Goal: Task Accomplishment & Management: Complete application form

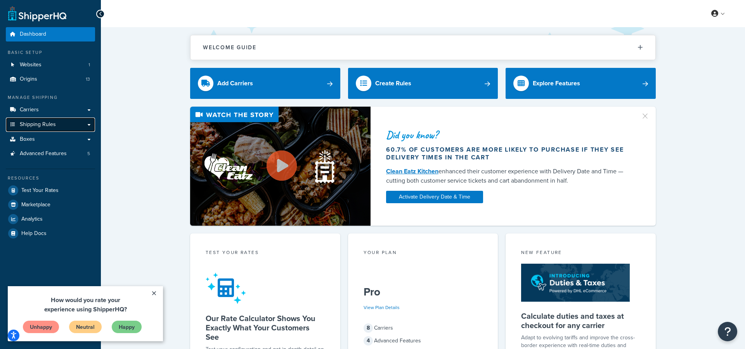
click at [36, 125] on span "Shipping Rules" at bounding box center [38, 125] width 36 height 7
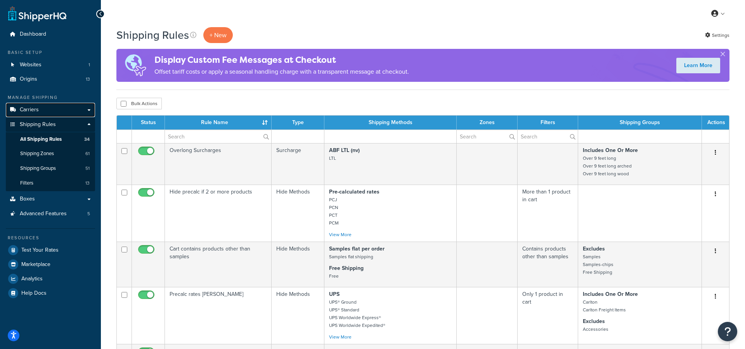
click at [33, 111] on span "Carriers" at bounding box center [29, 110] width 19 height 7
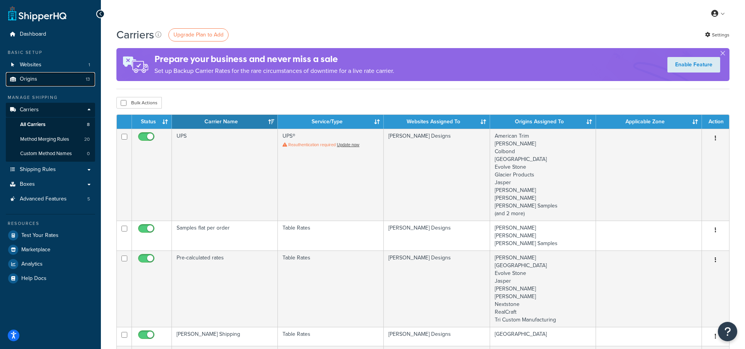
click at [29, 80] on span "Origins" at bounding box center [28, 79] width 17 height 7
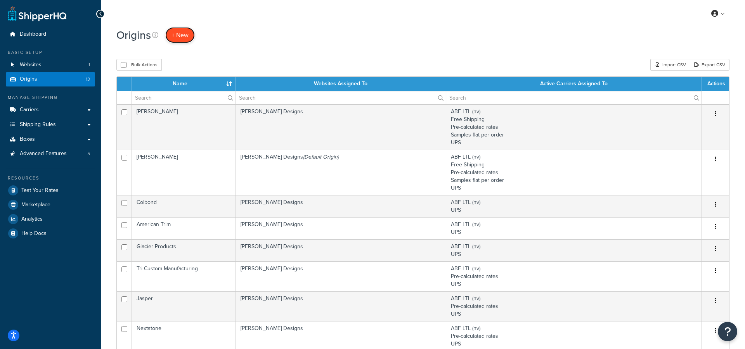
click at [182, 35] on span "+ New" at bounding box center [180, 35] width 17 height 9
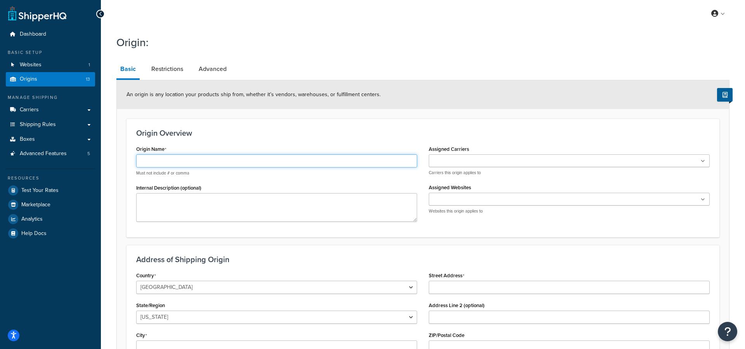
click at [246, 161] on input "Origin Name" at bounding box center [276, 160] width 281 height 13
paste input "AcousticMod"
type input "AcousticMod"
click at [450, 157] on ul at bounding box center [569, 160] width 281 height 13
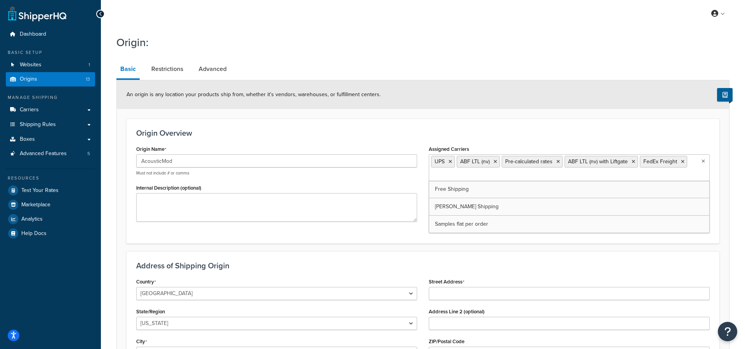
click at [398, 143] on div "Origin Overview Origin Name AcousticMod Must not include # or comma Internal De…" at bounding box center [423, 181] width 593 height 125
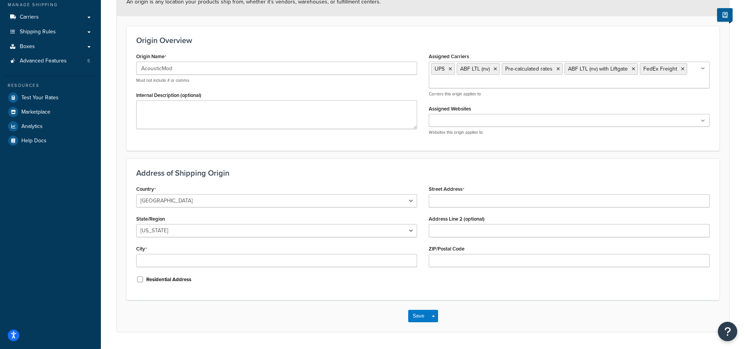
scroll to position [115, 0]
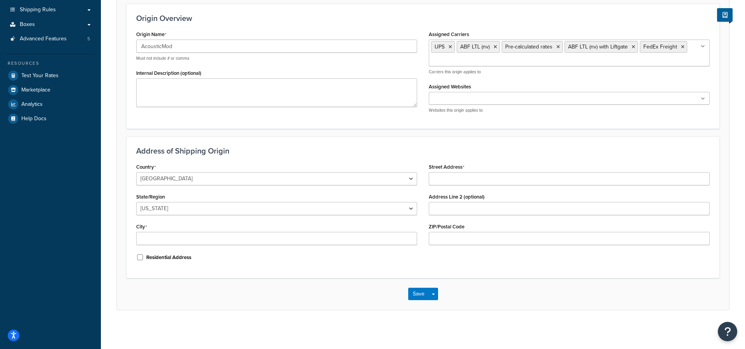
click at [532, 97] on ul at bounding box center [569, 98] width 281 height 13
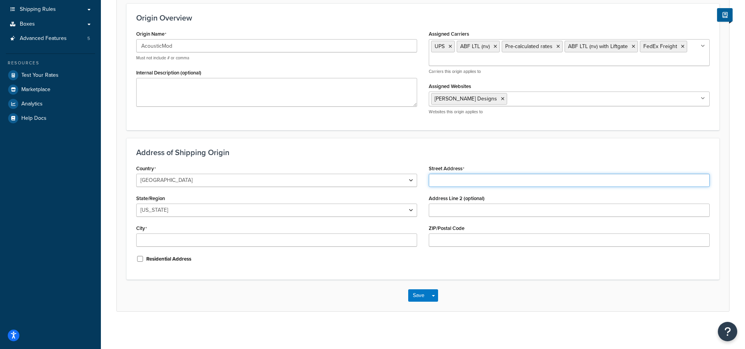
click at [455, 183] on input "Street Address" at bounding box center [569, 180] width 281 height 13
paste input "[STREET_ADDRESS][PERSON_NAME]"
type input "[STREET_ADDRESS][PERSON_NAME]"
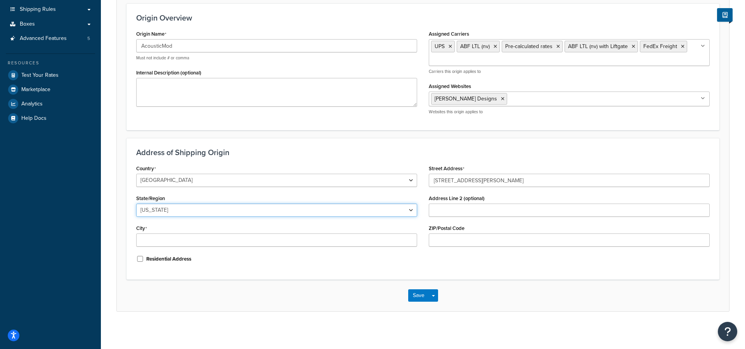
select select "43"
click option "[US_STATE]" at bounding box center [0, 0] width 0 height 0
click at [146, 237] on input "City" at bounding box center [276, 240] width 281 height 13
paste input "[GEOGRAPHIC_DATA]"
type input "[GEOGRAPHIC_DATA]"
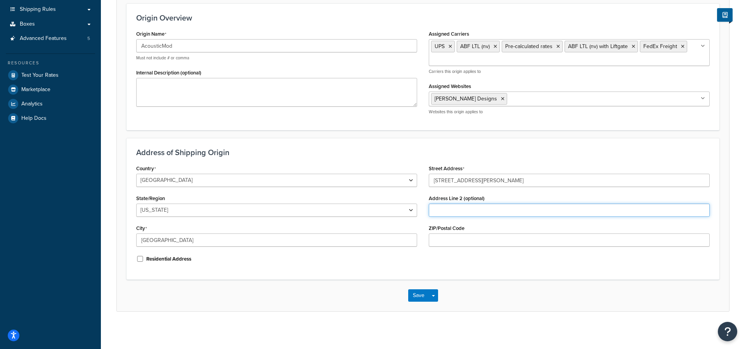
click at [463, 213] on input "Address Line 2 (optional)" at bounding box center [569, 210] width 281 height 13
paste input "STE 101"
type input "STE 101"
click at [476, 241] on input "ZIP/Postal Code" at bounding box center [569, 240] width 281 height 13
paste input "77084"
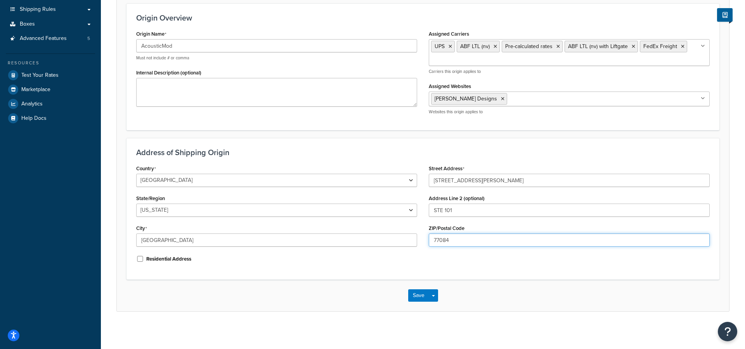
type input "77084"
drag, startPoint x: 506, startPoint y: 181, endPoint x: 354, endPoint y: 178, distance: 152.2
click at [429, 178] on input "[STREET_ADDRESS][PERSON_NAME]" at bounding box center [569, 180] width 281 height 13
click at [360, 274] on div "Address of Shipping Origin Country United States United Kingdom Afghanistan Åla…" at bounding box center [423, 209] width 593 height 142
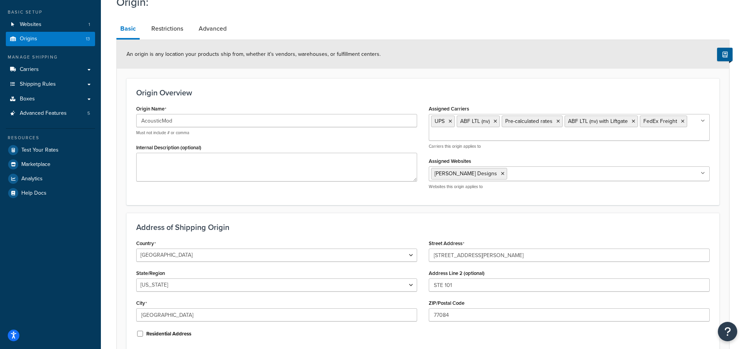
scroll to position [117, 0]
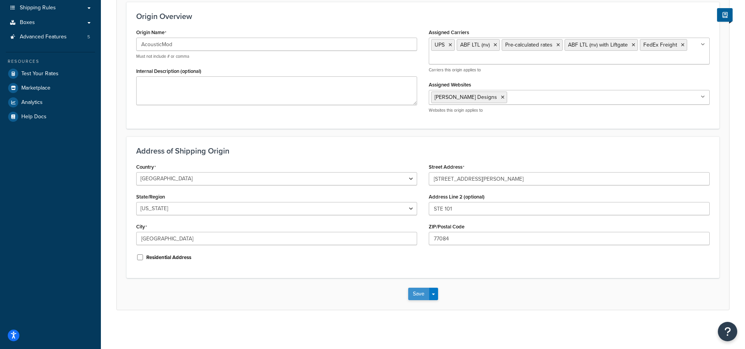
click at [416, 297] on button "Save" at bounding box center [418, 294] width 21 height 12
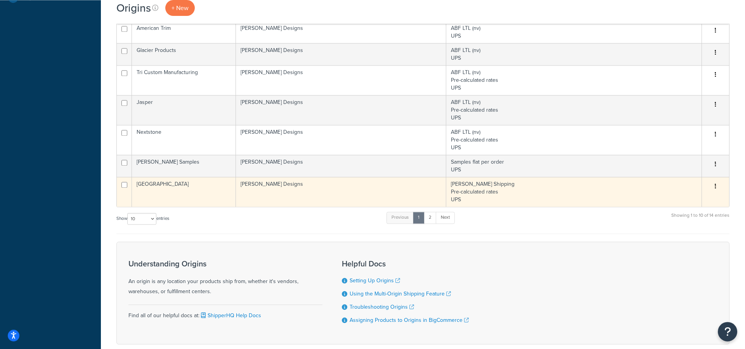
scroll to position [238, 0]
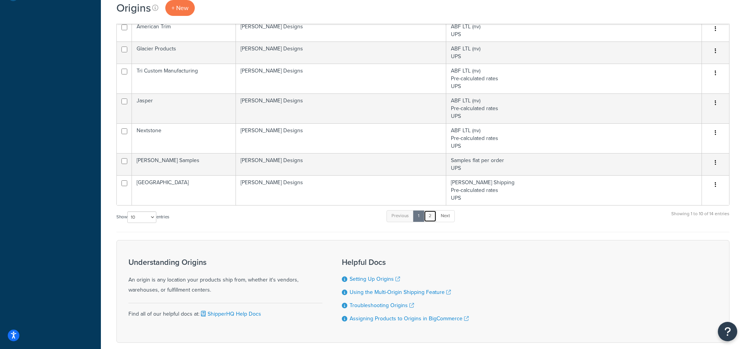
click at [432, 221] on link "2" at bounding box center [430, 216] width 13 height 12
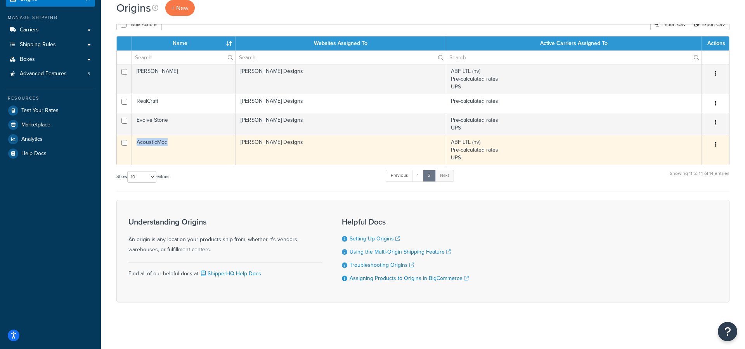
drag, startPoint x: 172, startPoint y: 143, endPoint x: 138, endPoint y: 147, distance: 34.4
click at [138, 147] on td "AcousticMod" at bounding box center [184, 150] width 104 height 30
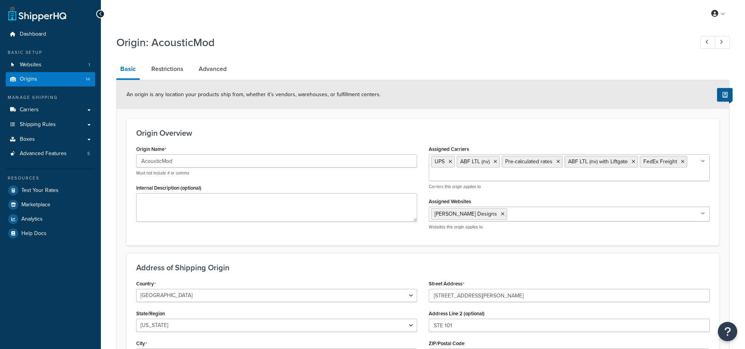
select select "43"
click at [33, 30] on link "Dashboard" at bounding box center [50, 34] width 89 height 14
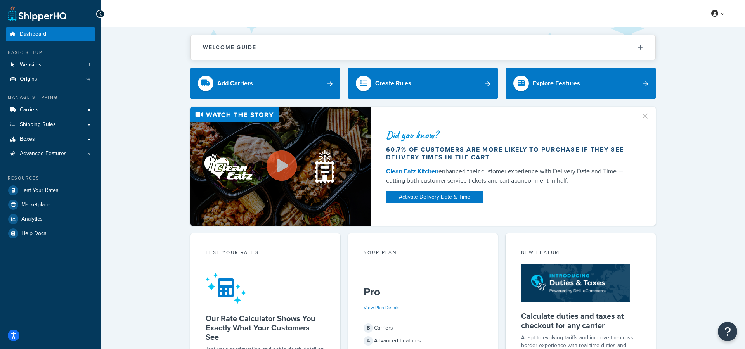
click at [101, 14] on icon at bounding box center [100, 13] width 3 height 5
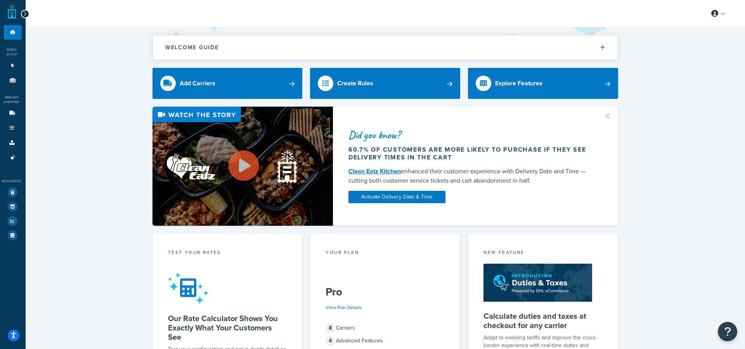
click at [24, 10] on div at bounding box center [25, 14] width 9 height 9
click at [24, 16] on icon at bounding box center [24, 13] width 3 height 5
